Goal: Transaction & Acquisition: Purchase product/service

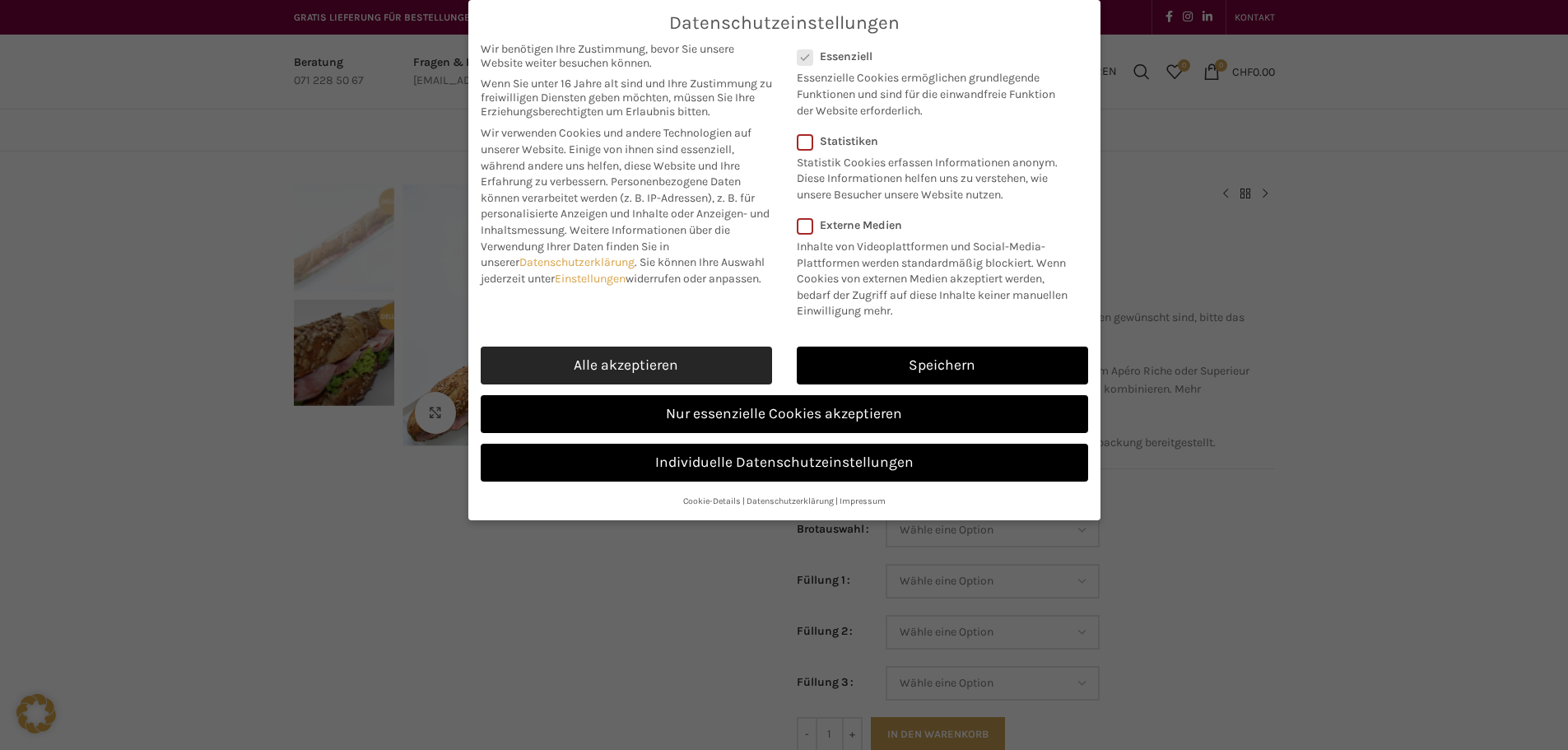
click at [651, 361] on link "Alle akzeptieren" at bounding box center [626, 365] width 291 height 38
checkbox input "true"
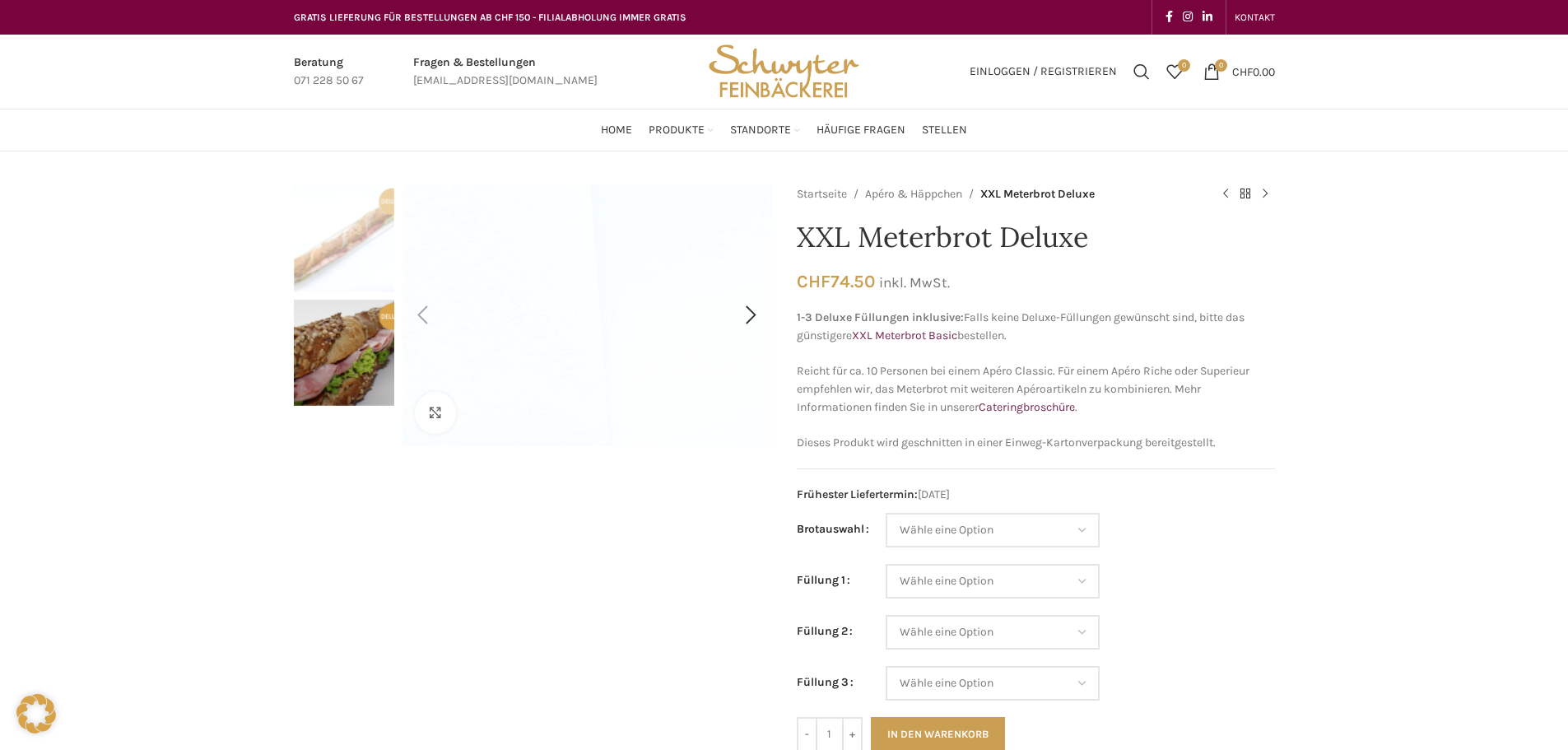
scroll to position [165, 0]
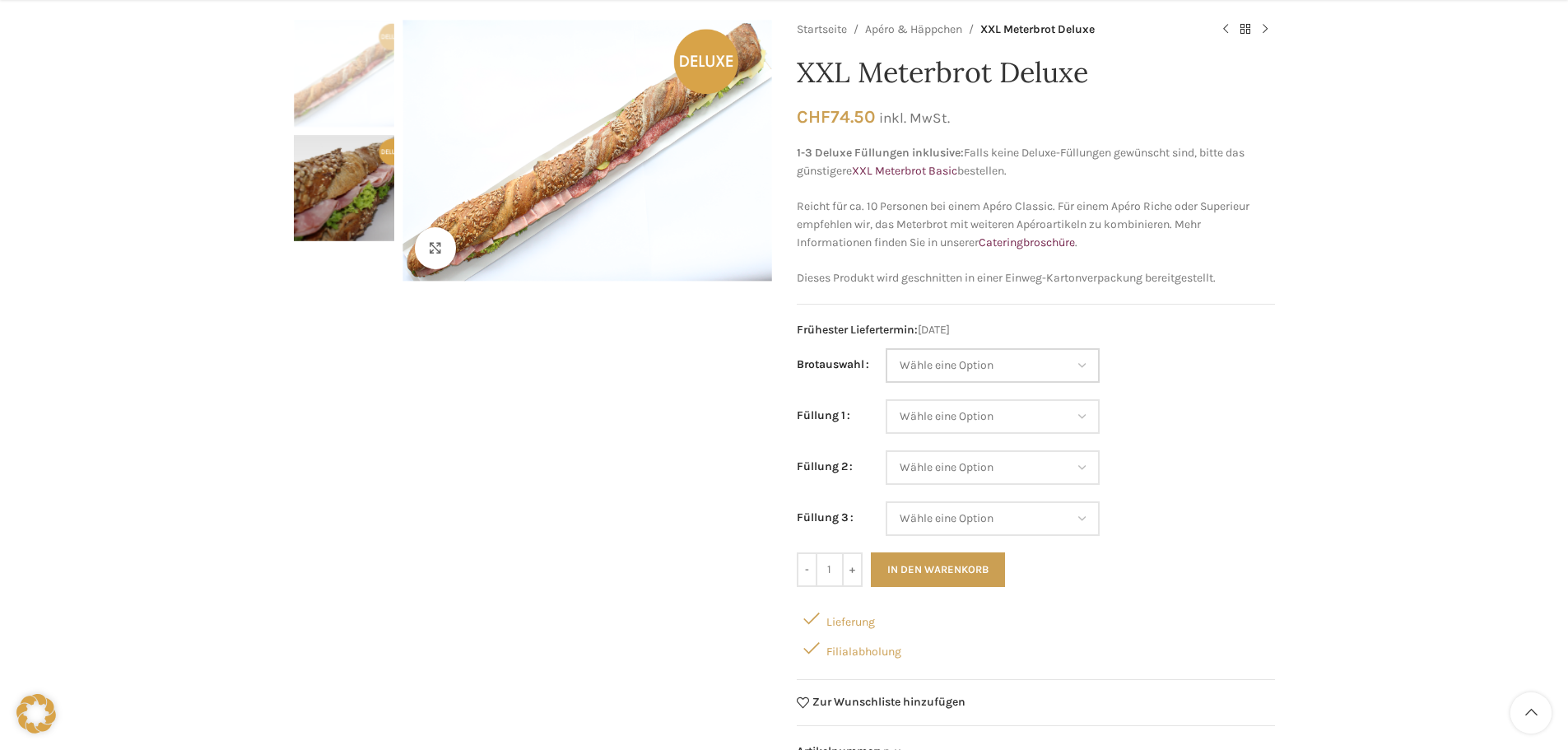
click at [1082, 373] on select "Wähle eine Option Baguette Paillasse dunkel Paillasse knusper (Bild) Laugenbagu…" at bounding box center [992, 365] width 214 height 35
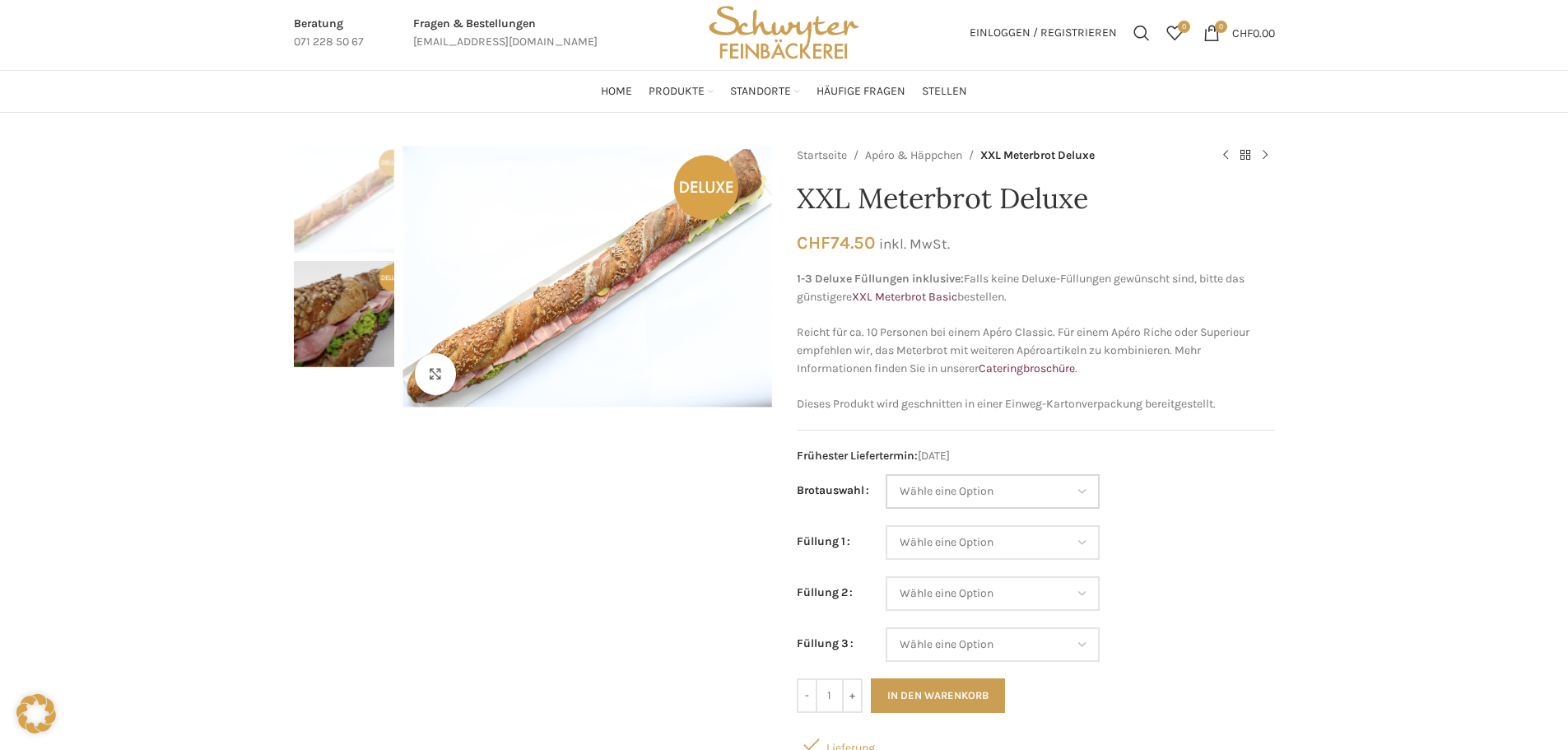
scroll to position [0, 0]
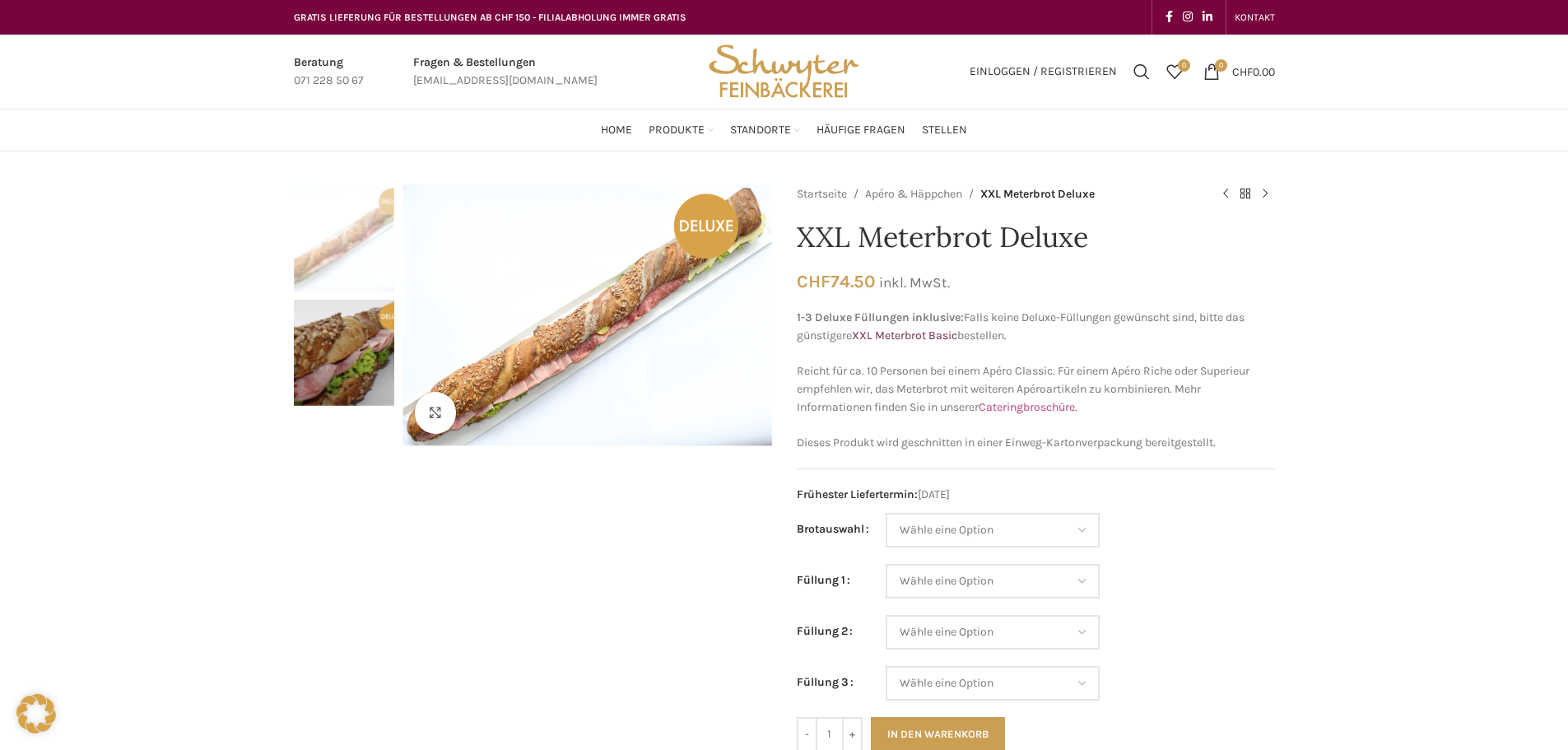
click at [1058, 407] on link "Cateringbroschüre" at bounding box center [1026, 407] width 96 height 14
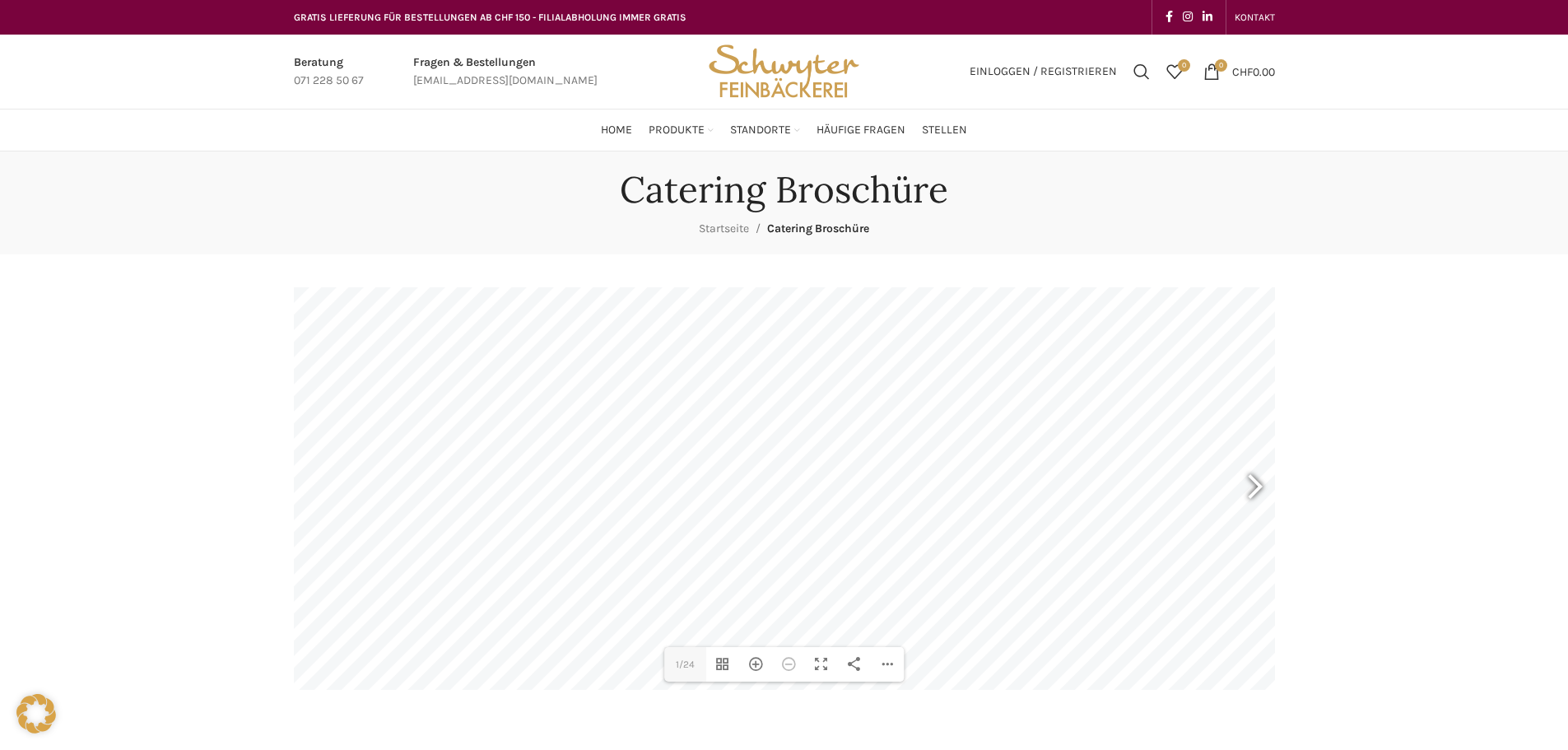
click at [1257, 489] on div at bounding box center [1247, 489] width 37 height 61
click at [318, 488] on div at bounding box center [320, 489] width 37 height 61
click at [1255, 488] on div at bounding box center [1247, 489] width 37 height 61
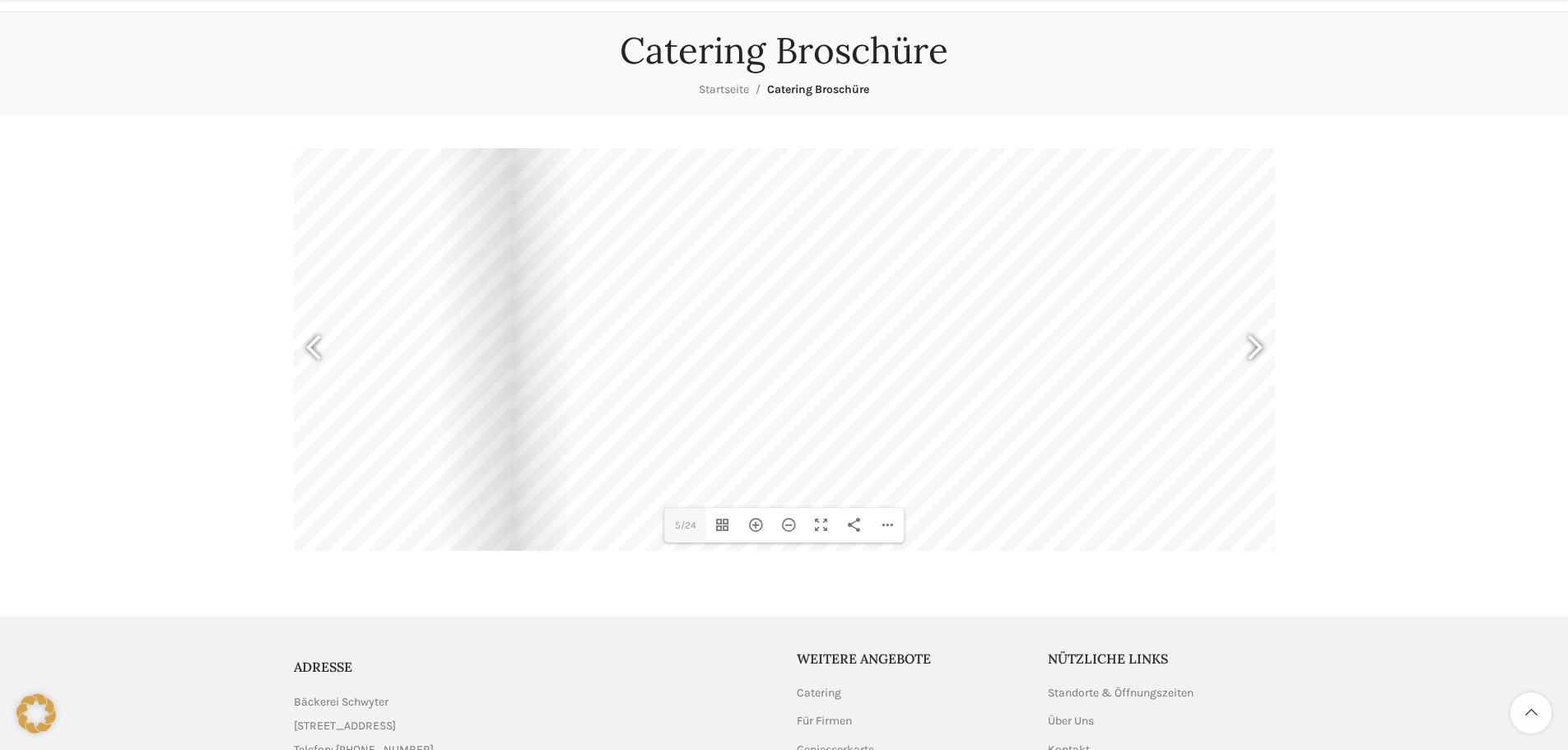
scroll to position [165, 0]
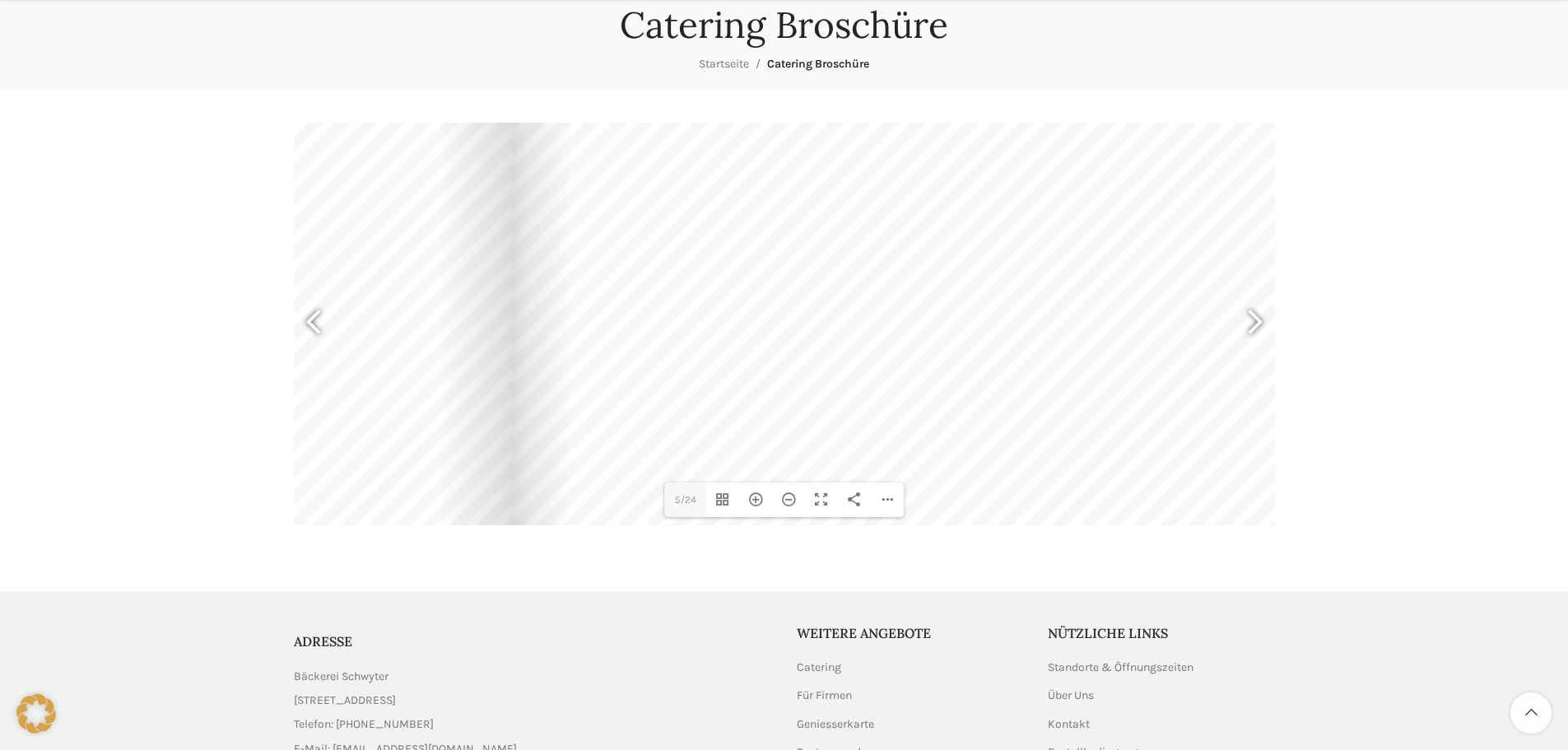
click at [1253, 324] on div at bounding box center [1247, 324] width 37 height 61
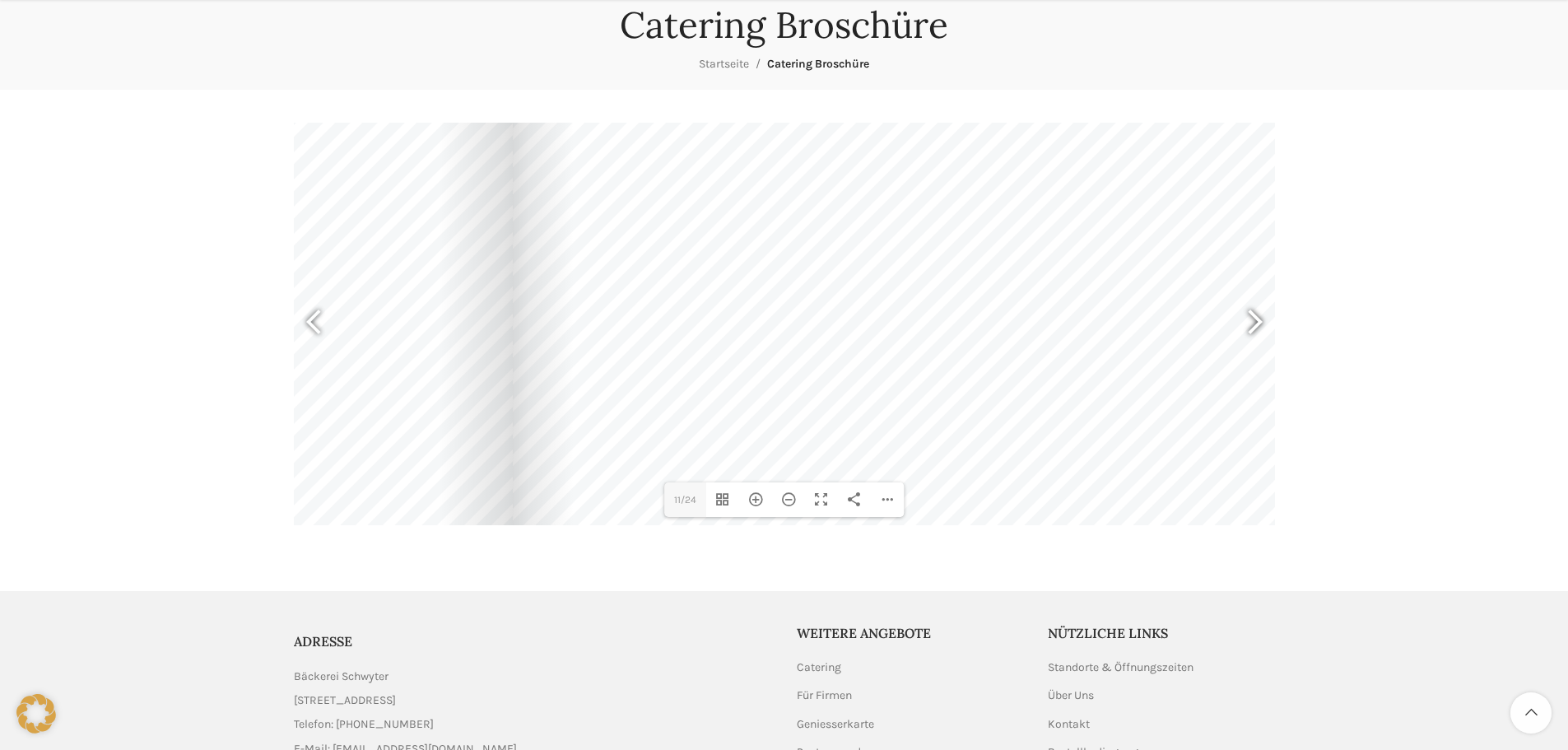
type input "13"
